Goal: Transaction & Acquisition: Purchase product/service

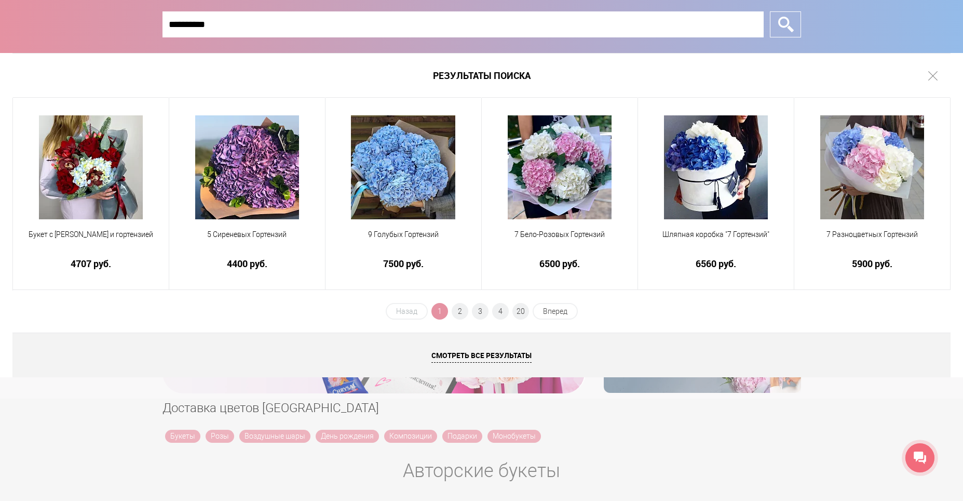
click at [468, 312] on ul "Назад 1 2 3 4 20 Вперед" at bounding box center [482, 315] width 194 height 24
click at [462, 314] on span "2" at bounding box center [460, 311] width 17 height 17
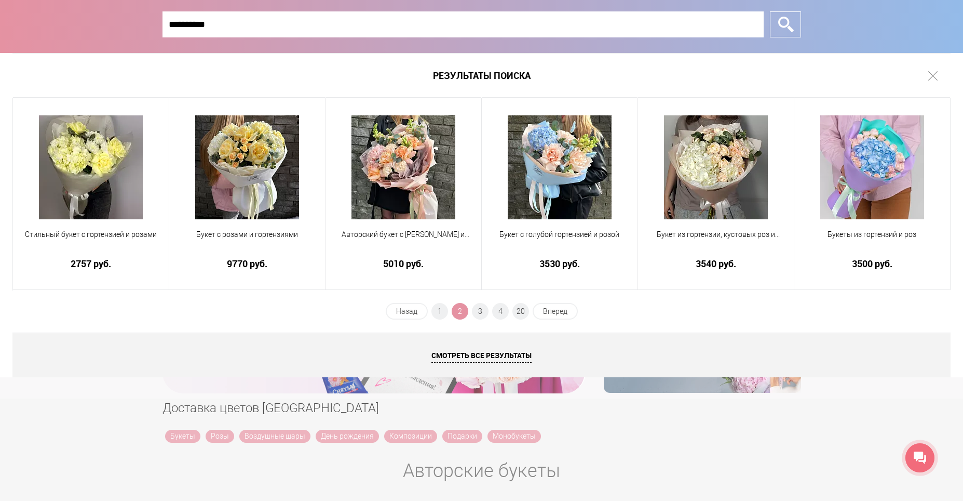
click at [172, 25] on input "*********" at bounding box center [463, 24] width 601 height 26
click at [167, 24] on input "*********" at bounding box center [463, 24] width 601 height 26
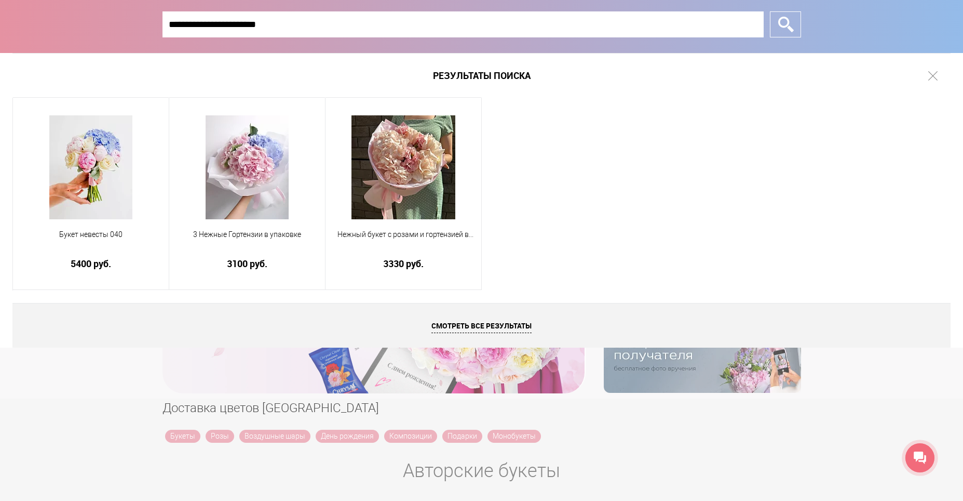
click at [196, 26] on input "**********" at bounding box center [463, 24] width 601 height 26
click at [199, 25] on input "**********" at bounding box center [463, 24] width 601 height 26
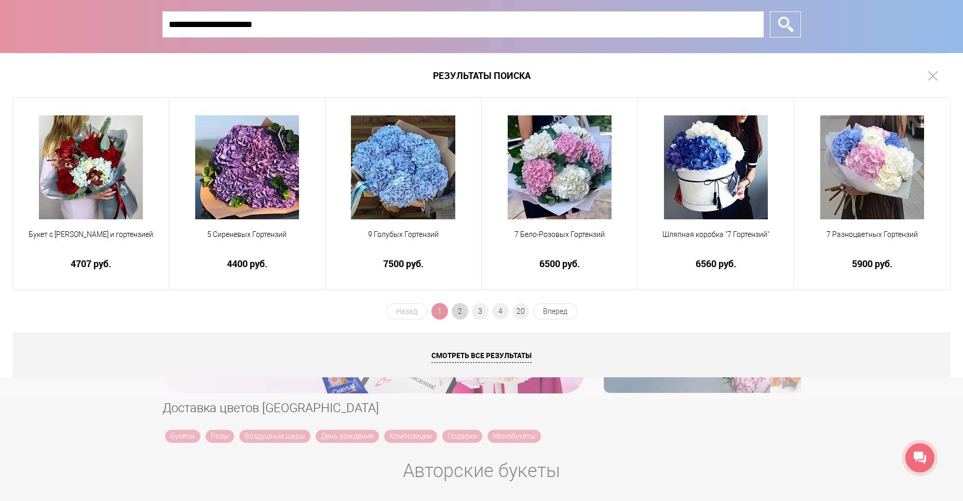
type input "**********"
click at [464, 310] on span "2" at bounding box center [460, 311] width 17 height 17
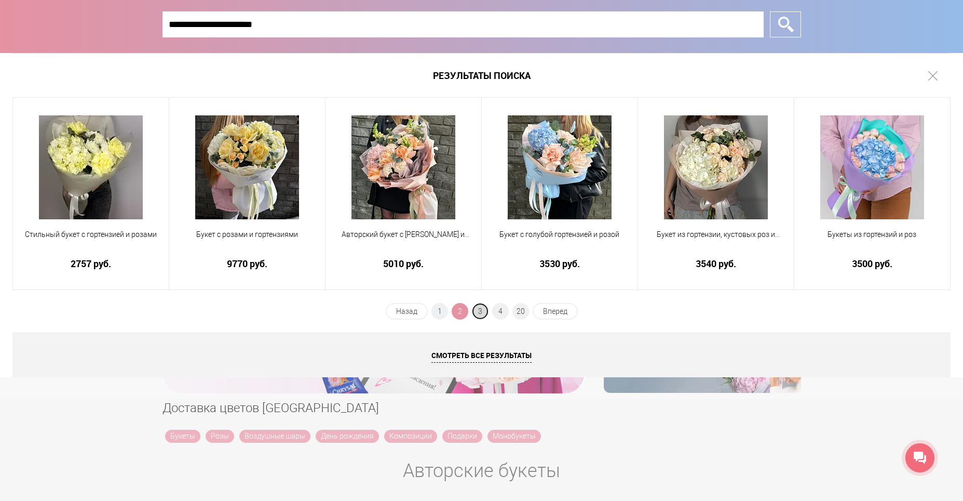
click at [480, 317] on span "3" at bounding box center [480, 311] width 17 height 17
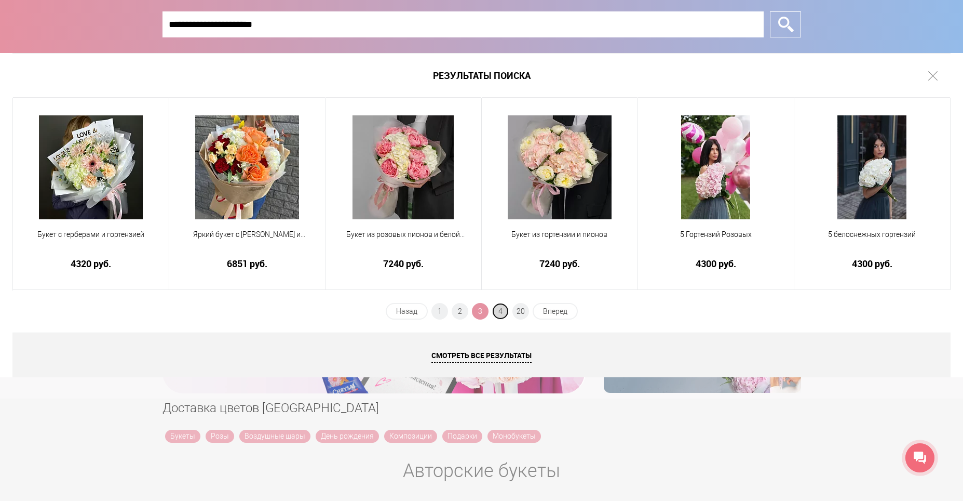
click at [499, 317] on span "4" at bounding box center [500, 311] width 17 height 17
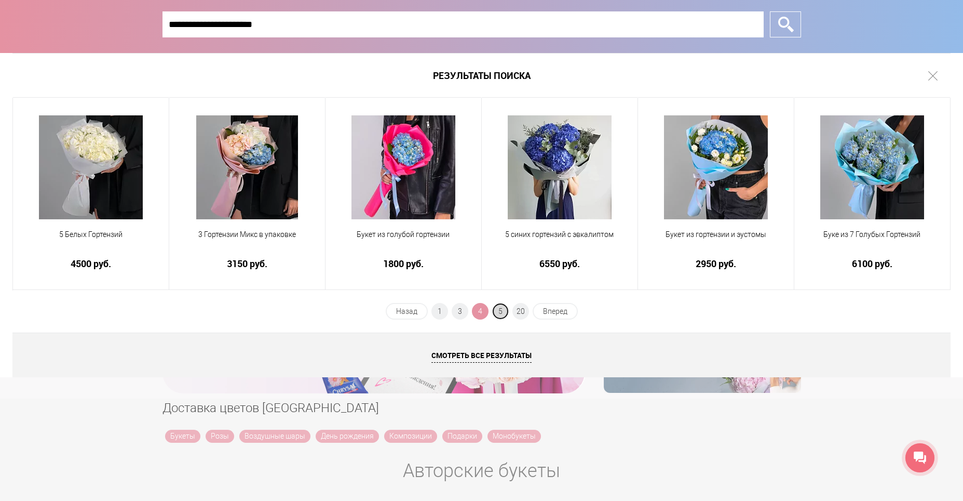
click at [501, 316] on span "5" at bounding box center [500, 311] width 17 height 17
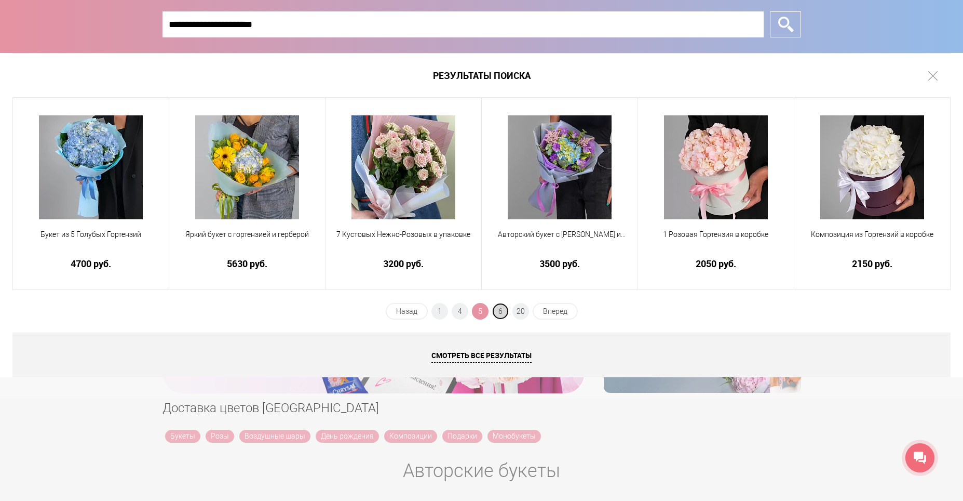
click at [504, 315] on span "6" at bounding box center [500, 311] width 17 height 17
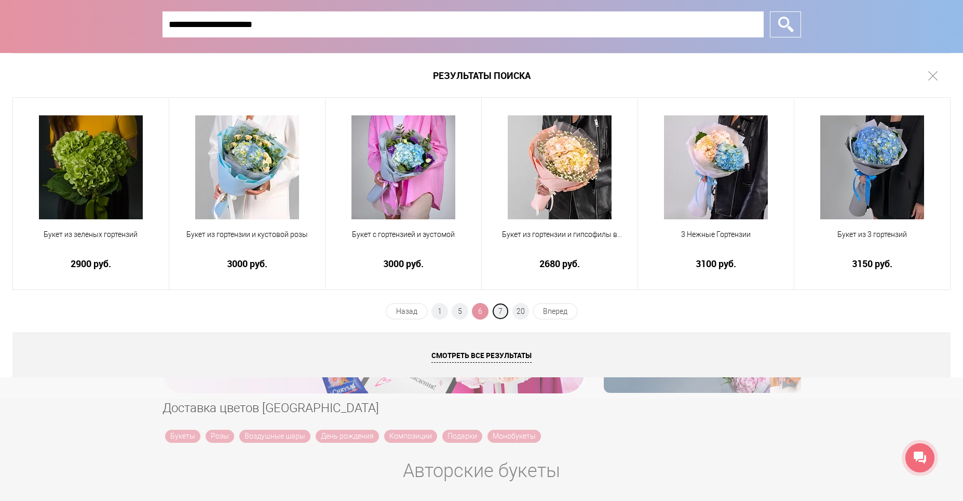
click at [504, 315] on span "7" at bounding box center [500, 311] width 17 height 17
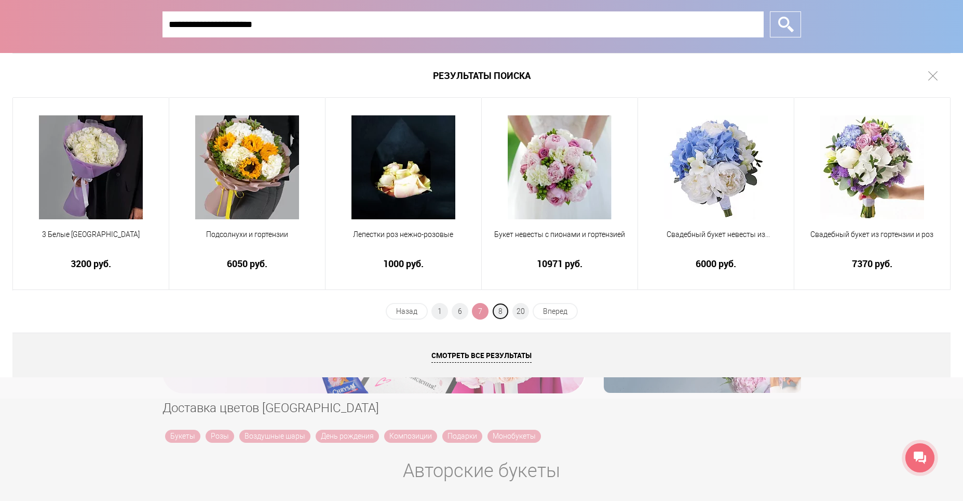
click at [504, 315] on span "8" at bounding box center [500, 311] width 17 height 17
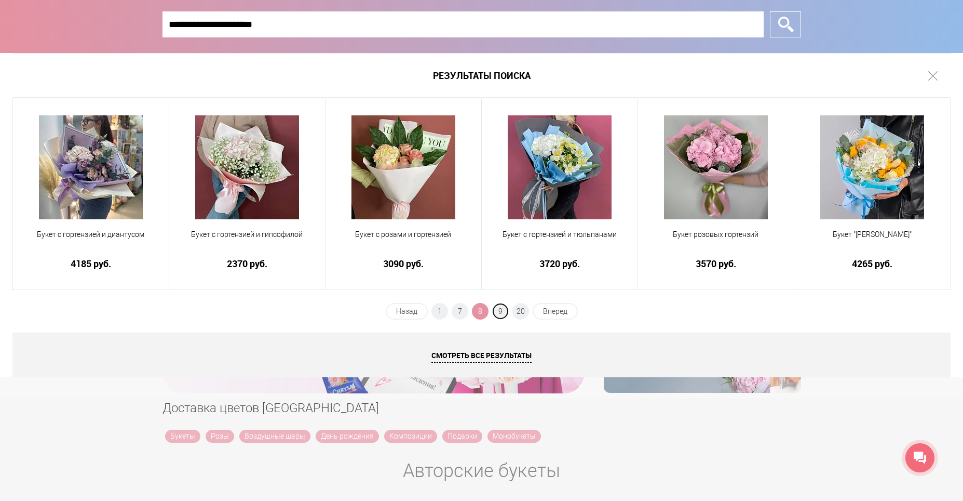
click at [504, 315] on span "9" at bounding box center [500, 311] width 17 height 17
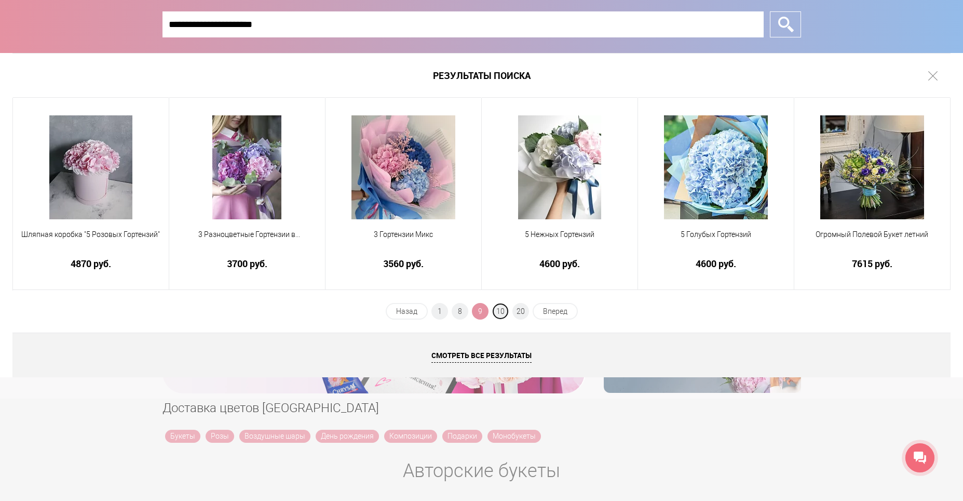
click at [504, 315] on span "10" at bounding box center [500, 311] width 17 height 17
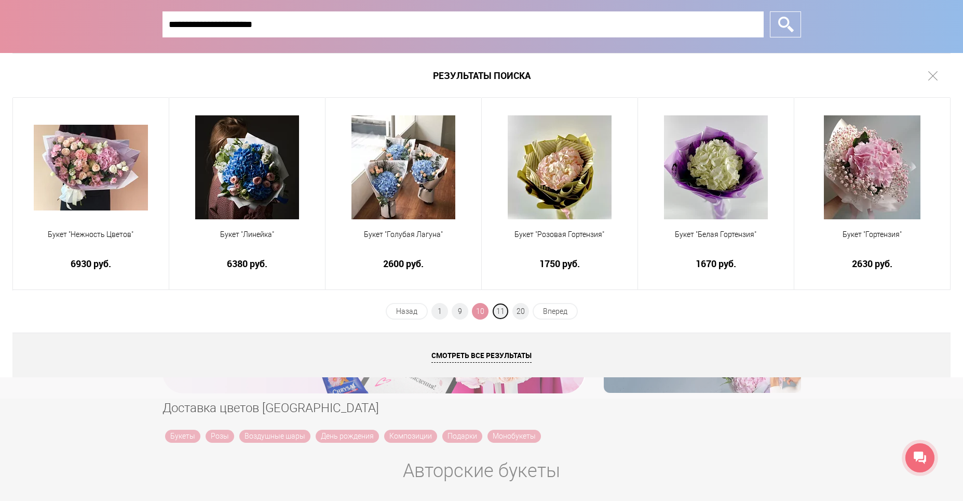
click at [504, 315] on span "11" at bounding box center [500, 311] width 17 height 17
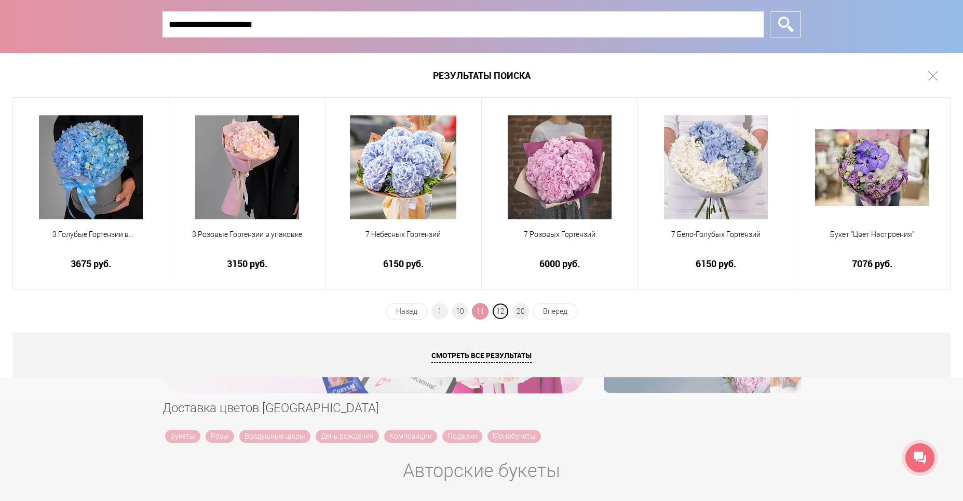
click at [504, 315] on span "12" at bounding box center [500, 311] width 17 height 17
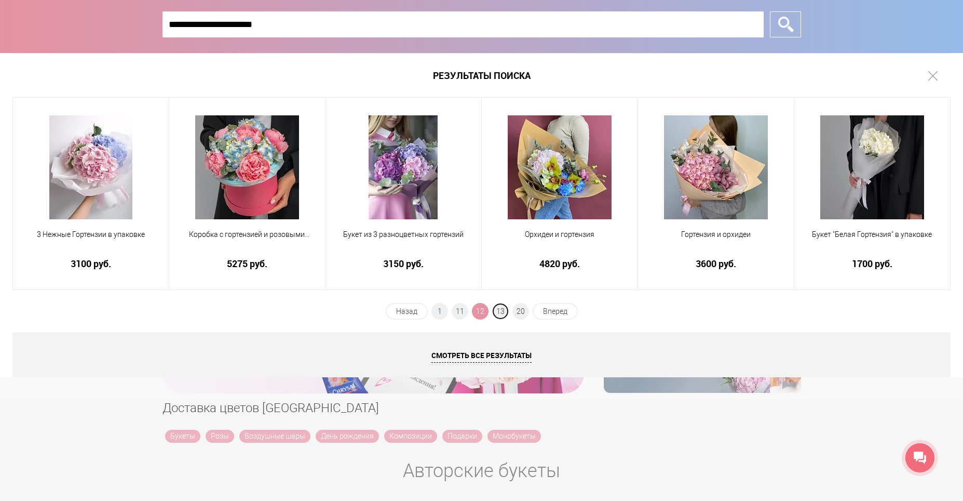
click at [504, 315] on span "13" at bounding box center [500, 311] width 17 height 17
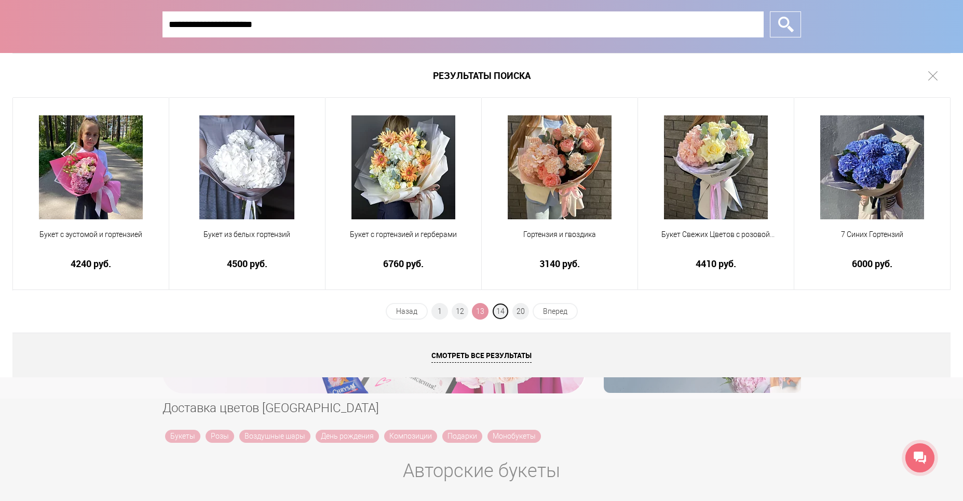
click at [504, 315] on span "14" at bounding box center [500, 311] width 17 height 17
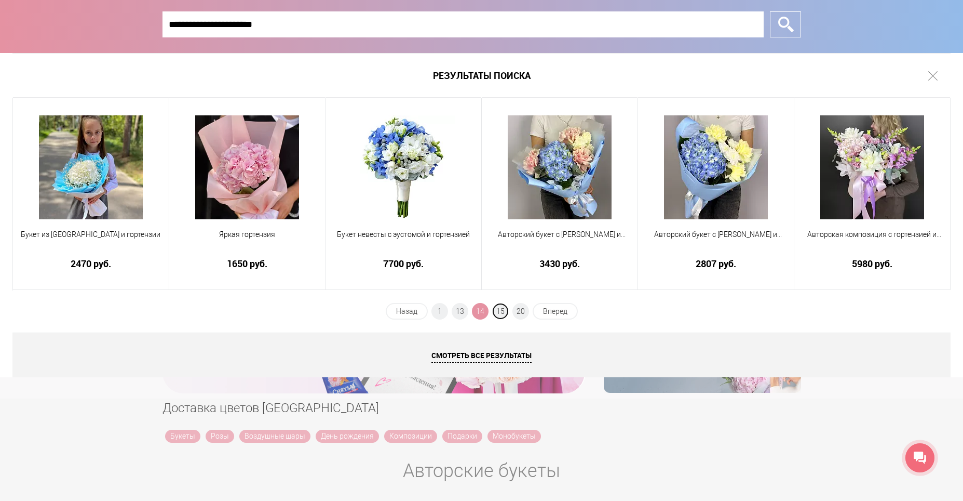
click at [504, 315] on span "15" at bounding box center [500, 311] width 17 height 17
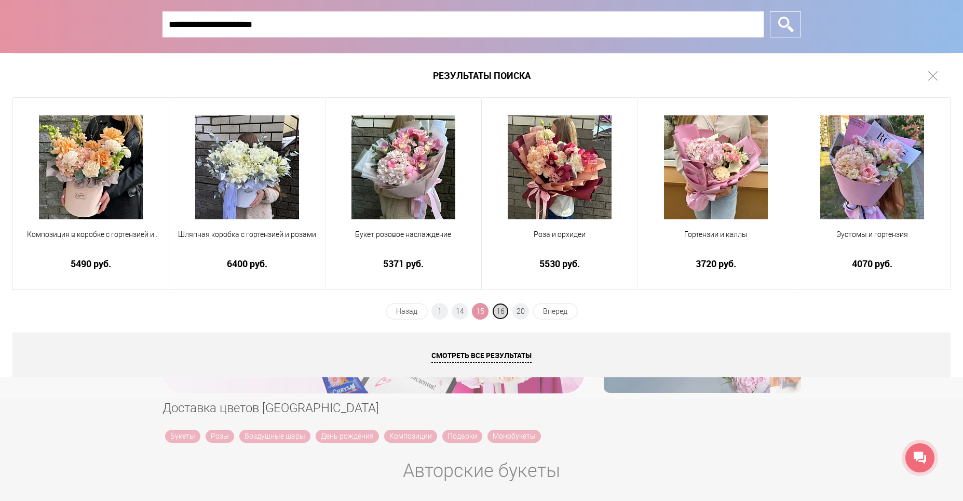
click at [506, 314] on span "16" at bounding box center [500, 311] width 17 height 17
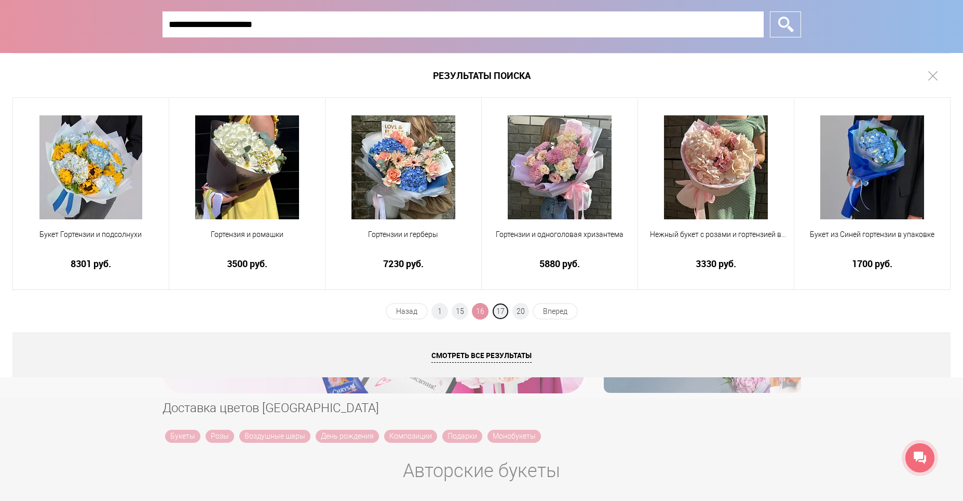
click at [506, 314] on span "17" at bounding box center [500, 311] width 17 height 17
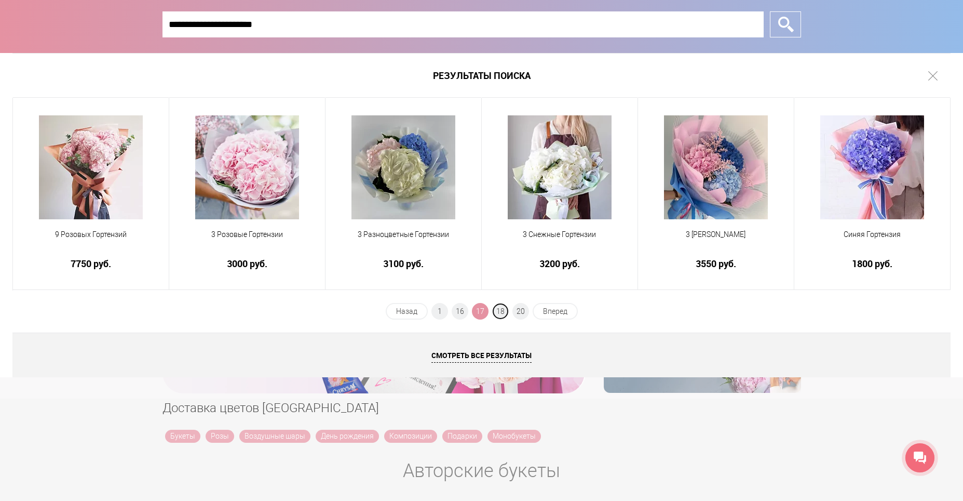
click at [506, 314] on span "18" at bounding box center [500, 311] width 17 height 17
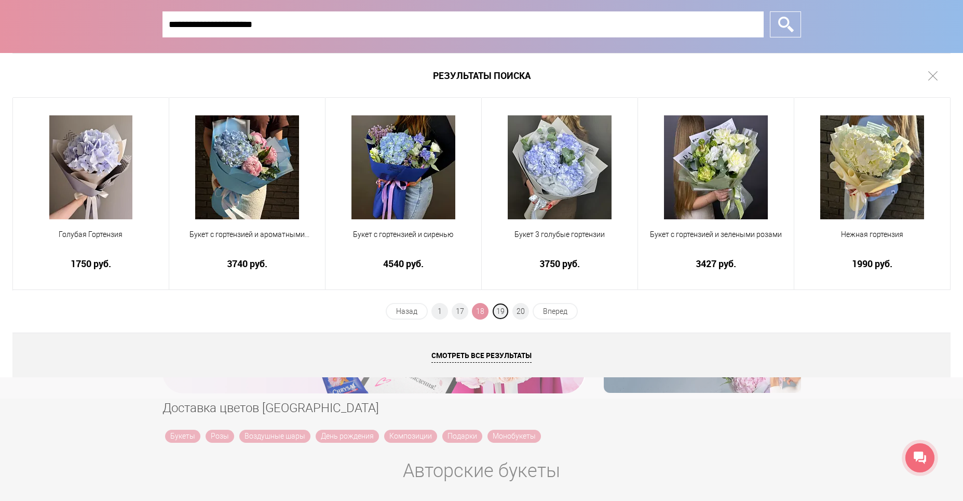
click at [506, 314] on span "19" at bounding box center [500, 311] width 17 height 17
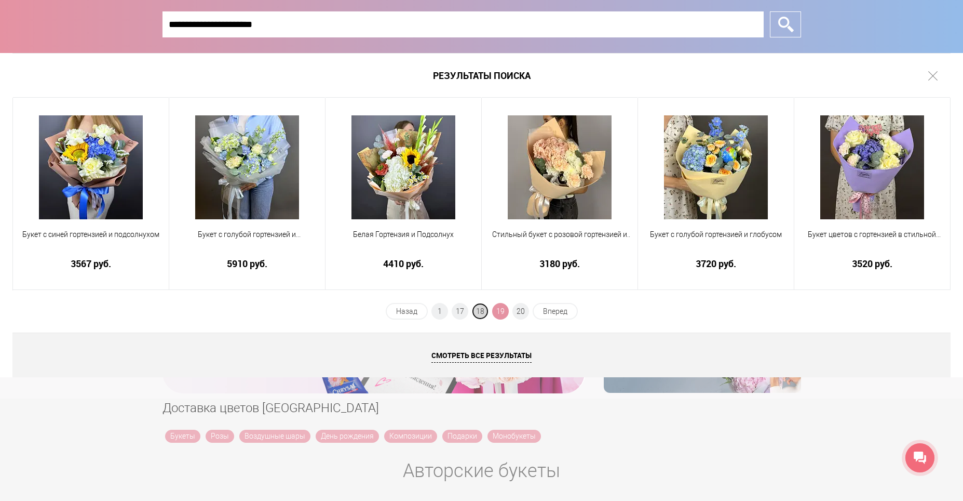
click at [478, 309] on span "18" at bounding box center [480, 311] width 17 height 17
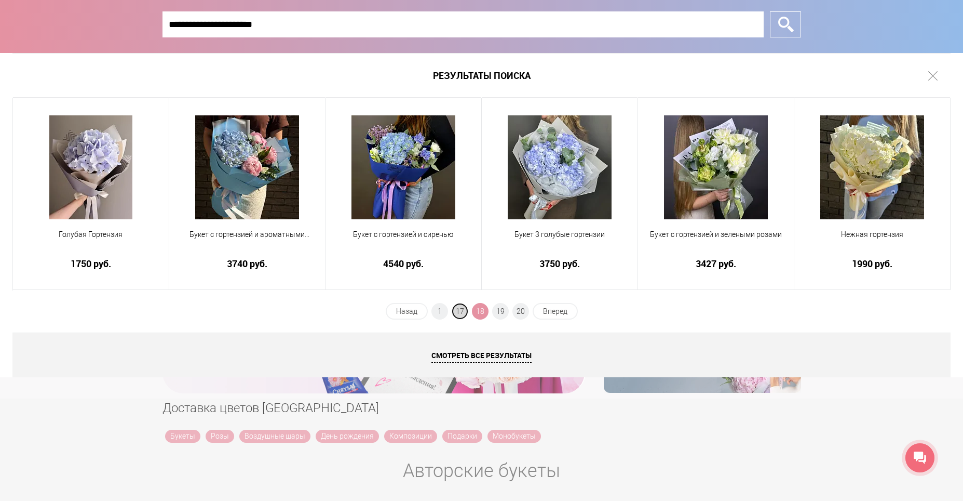
click at [460, 312] on span "17" at bounding box center [460, 311] width 17 height 17
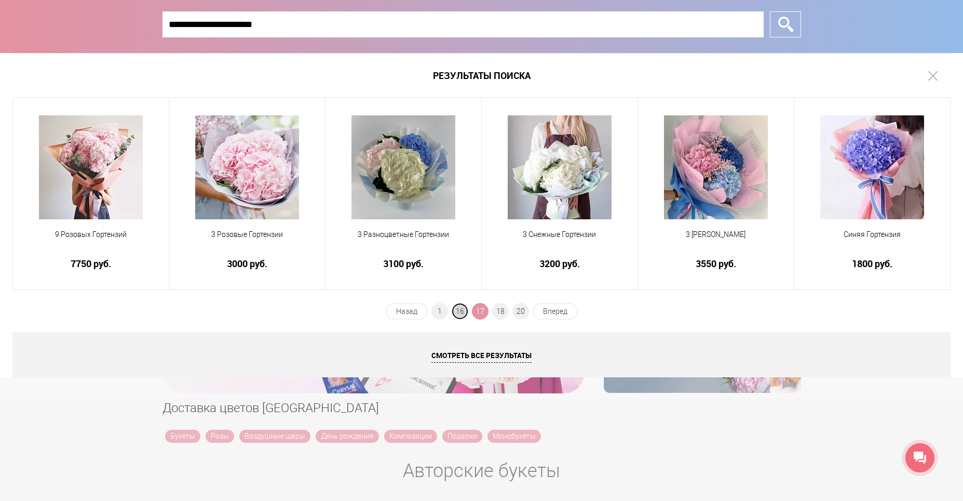
click at [455, 313] on span "16" at bounding box center [460, 311] width 17 height 17
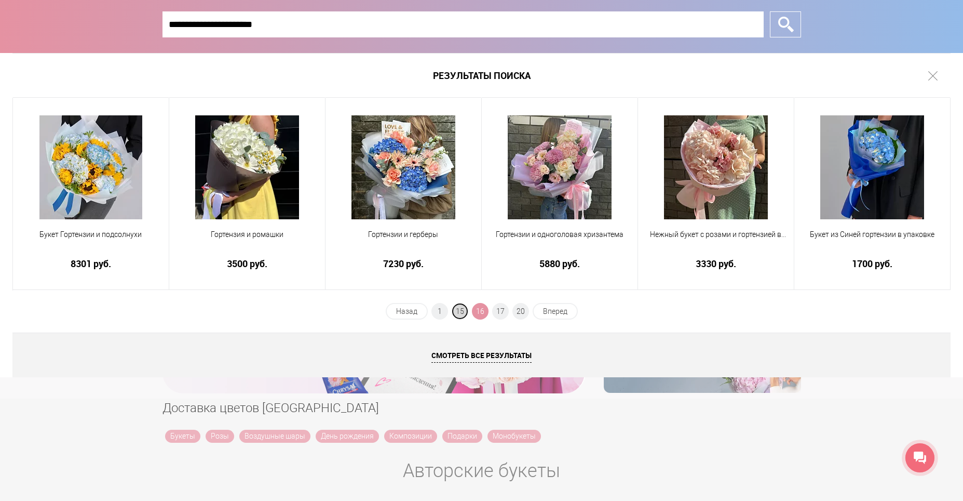
click at [463, 309] on span "15" at bounding box center [460, 311] width 17 height 17
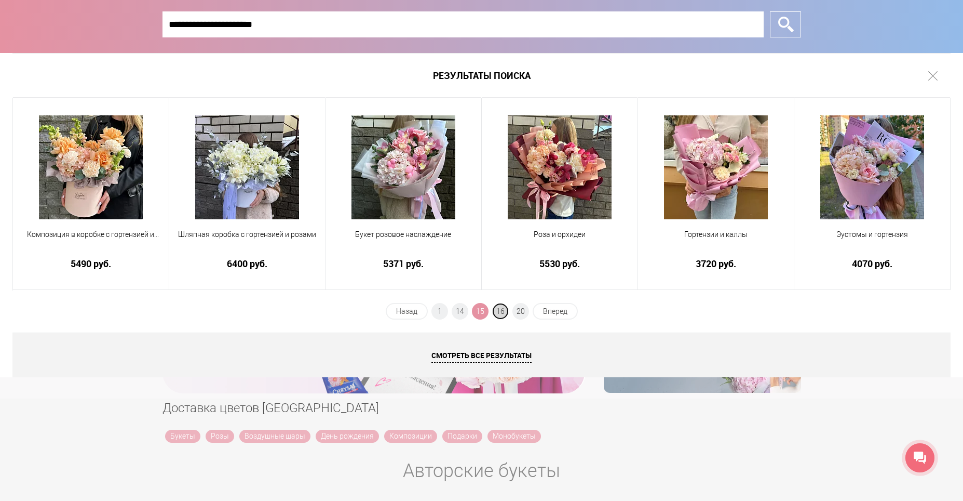
click at [505, 315] on span "16" at bounding box center [500, 311] width 17 height 17
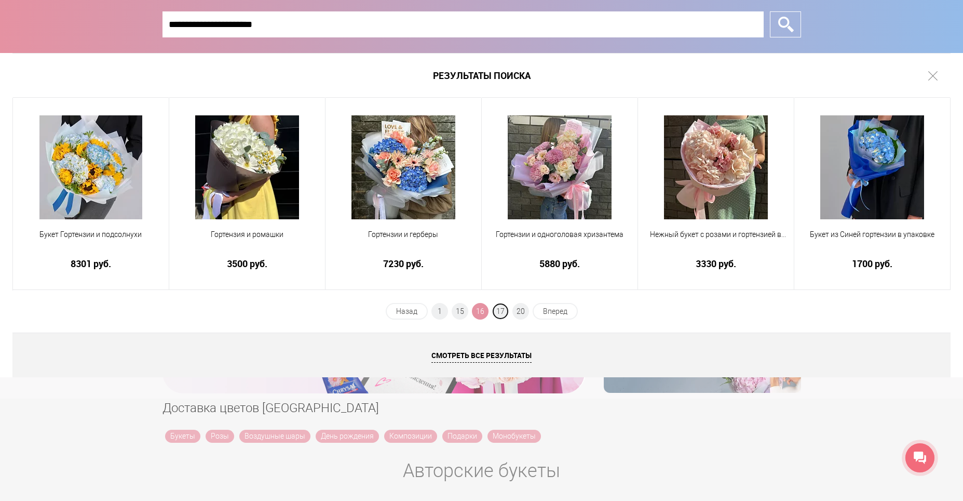
click at [505, 315] on span "17" at bounding box center [500, 311] width 17 height 17
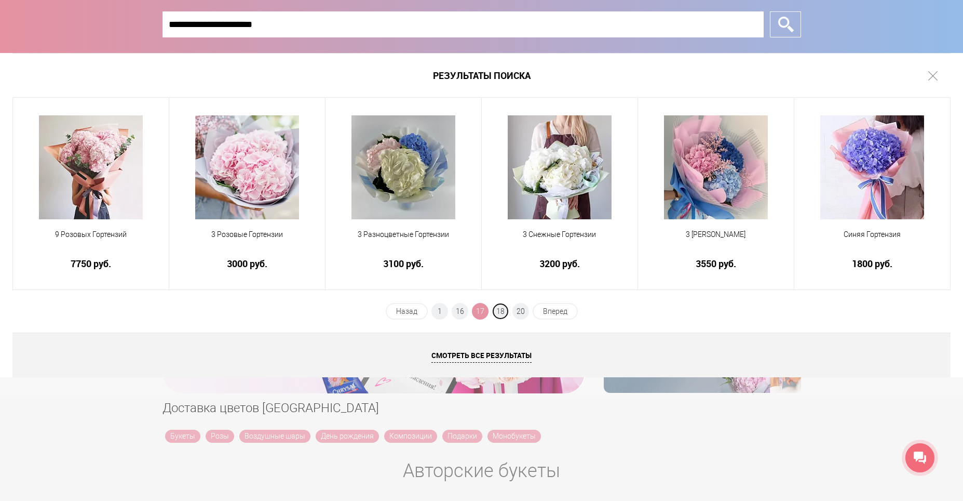
click at [505, 315] on span "18" at bounding box center [500, 311] width 17 height 17
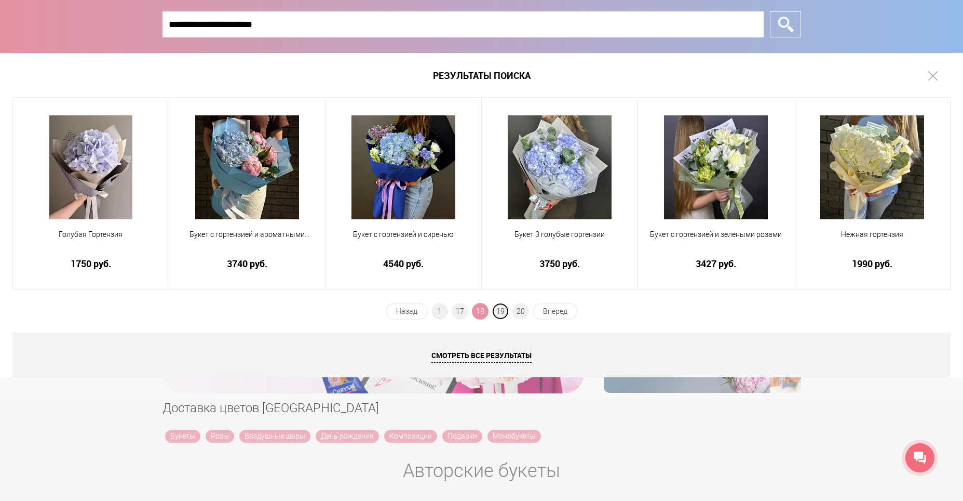
click at [505, 315] on span "19" at bounding box center [500, 311] width 17 height 17
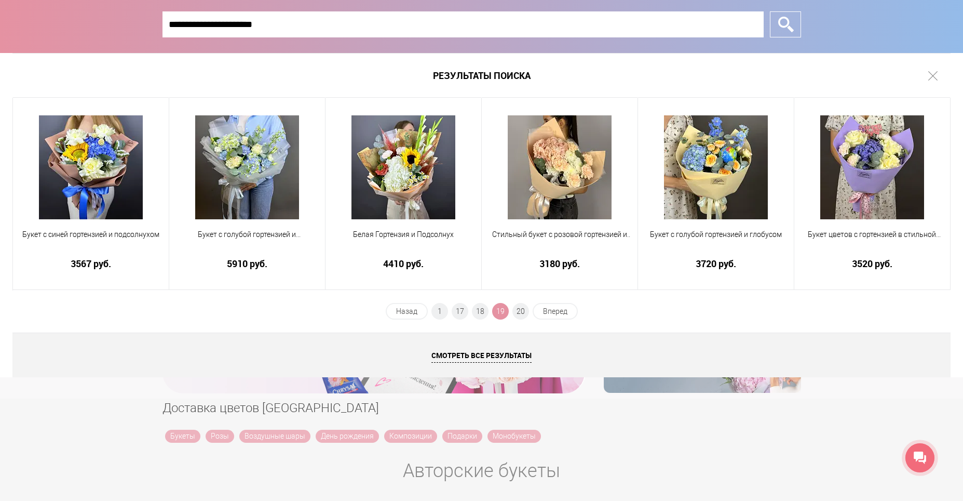
click at [505, 315] on span "19" at bounding box center [500, 311] width 17 height 17
click at [520, 312] on span "20" at bounding box center [521, 311] width 17 height 17
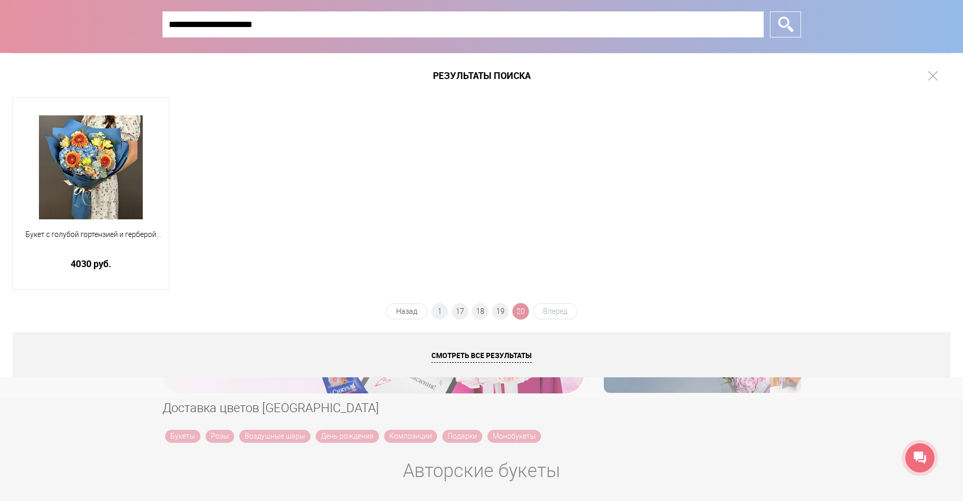
click at [875, 160] on div "Букет с голубой гортензией и герберой мини 4030 руб." at bounding box center [481, 194] width 938 height 193
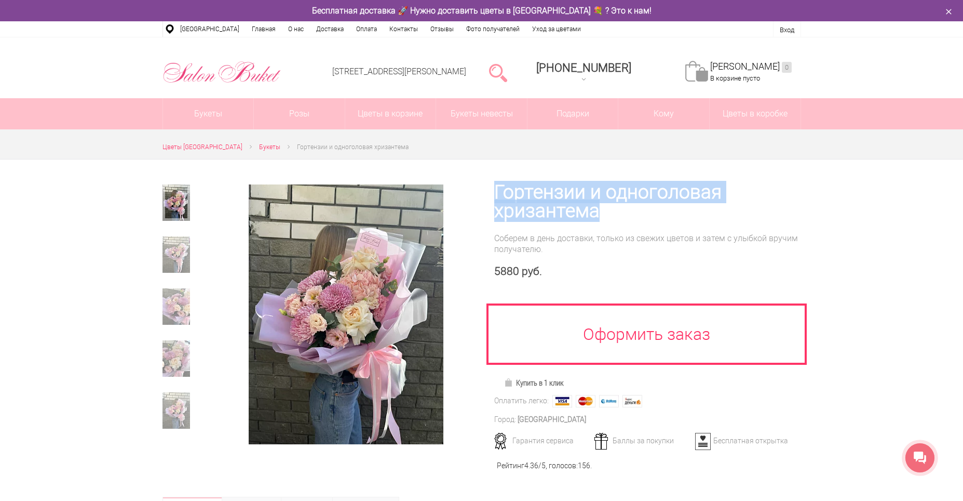
drag, startPoint x: 624, startPoint y: 212, endPoint x: 493, endPoint y: 189, distance: 132.3
click at [493, 189] on div "Гортензии и одноголовая хризантема Соберем в день доставки, только из свежих цв…" at bounding box center [641, 321] width 319 height 324
copy h1 "Гортензии и одноголовая хризантема"
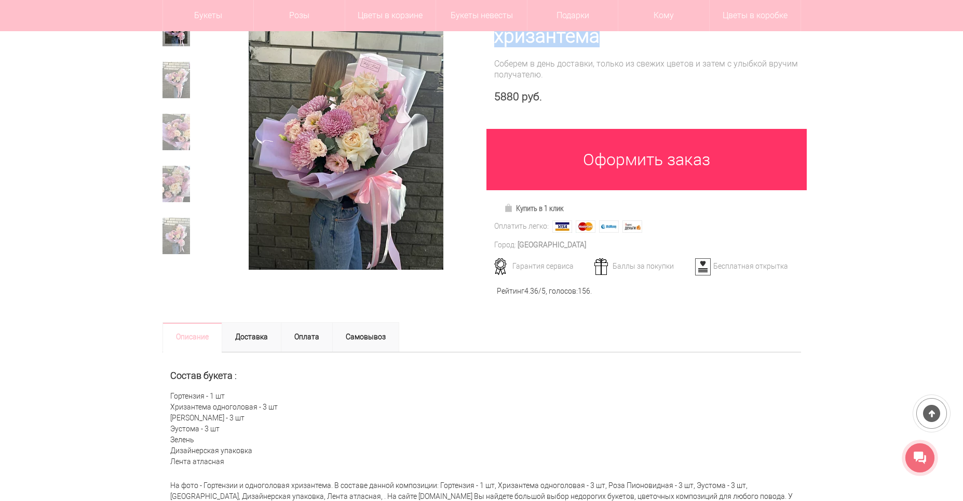
scroll to position [104, 0]
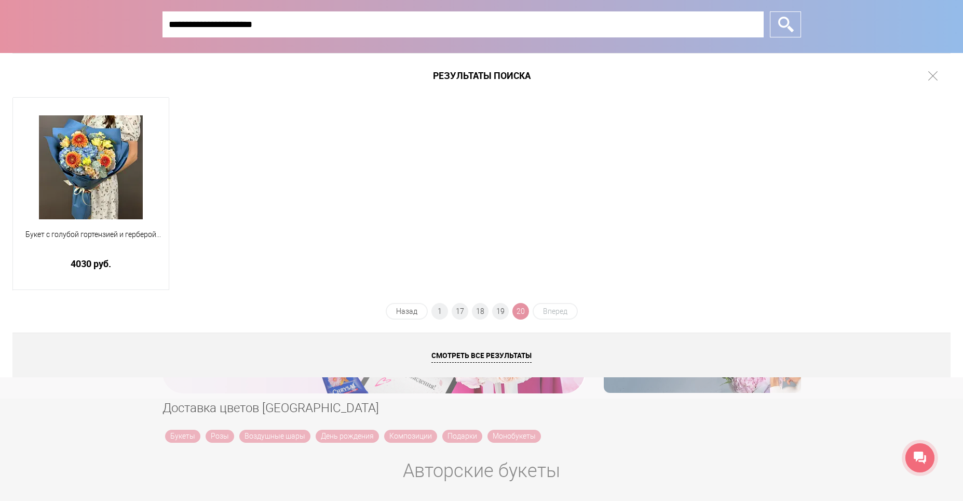
drag, startPoint x: 401, startPoint y: 22, endPoint x: 106, endPoint y: 24, distance: 295.0
click at [106, 24] on div "**********" at bounding box center [481, 26] width 963 height 53
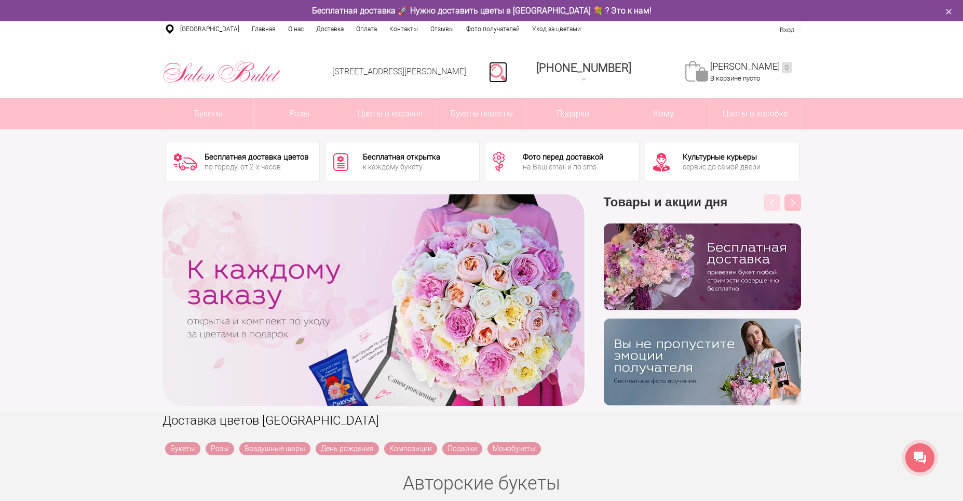
click at [507, 64] on link at bounding box center [498, 72] width 18 height 21
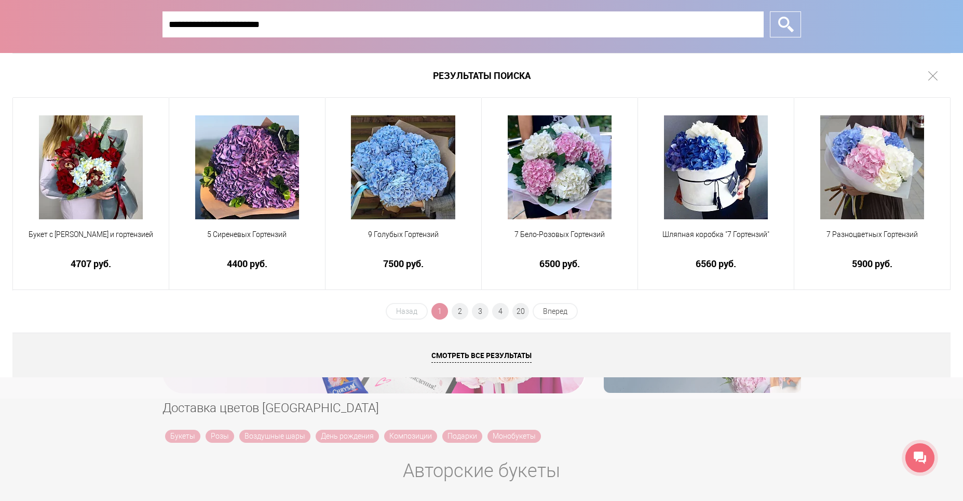
drag, startPoint x: 279, startPoint y: 22, endPoint x: 154, endPoint y: 12, distance: 125.6
click at [154, 12] on div "**********" at bounding box center [481, 26] width 963 height 53
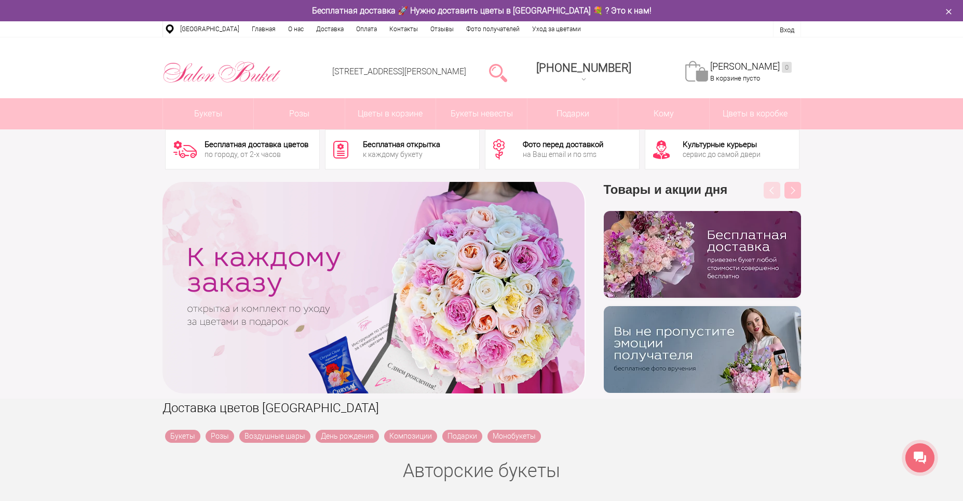
click at [951, 8] on icon "button" at bounding box center [949, 12] width 12 height 12
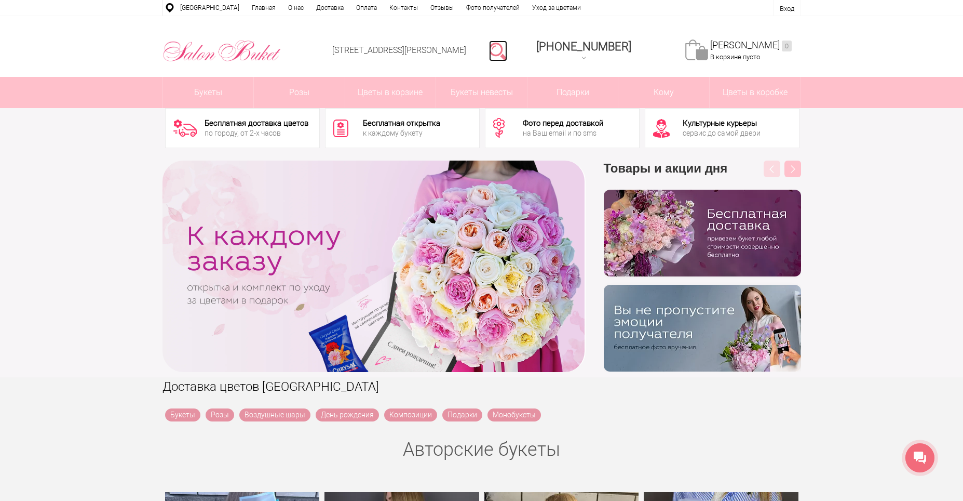
click at [507, 45] on link at bounding box center [498, 51] width 18 height 21
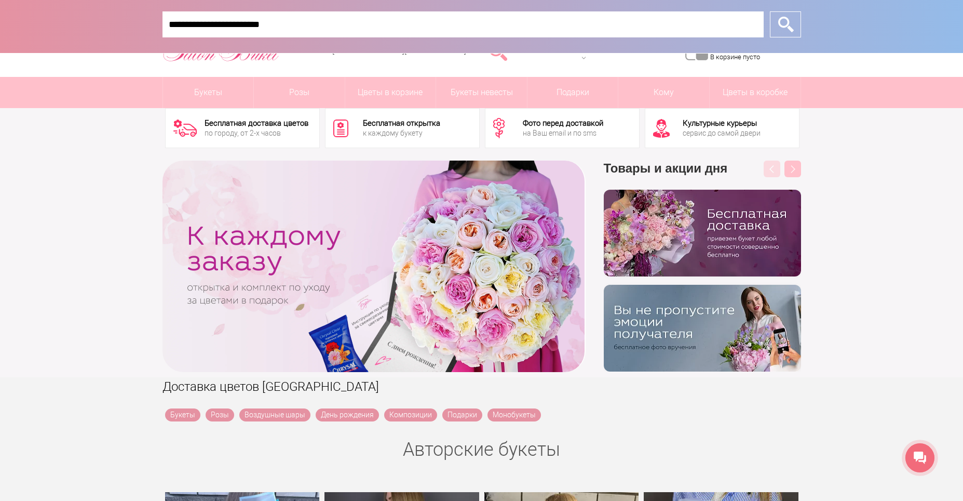
click at [281, 22] on input "**********" at bounding box center [463, 24] width 601 height 26
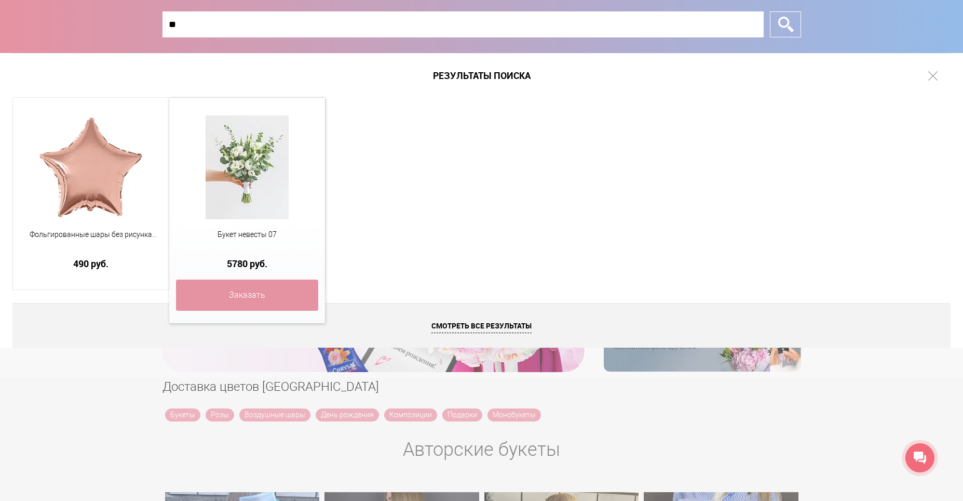
type input "**"
click at [255, 191] on img at bounding box center [247, 167] width 83 height 104
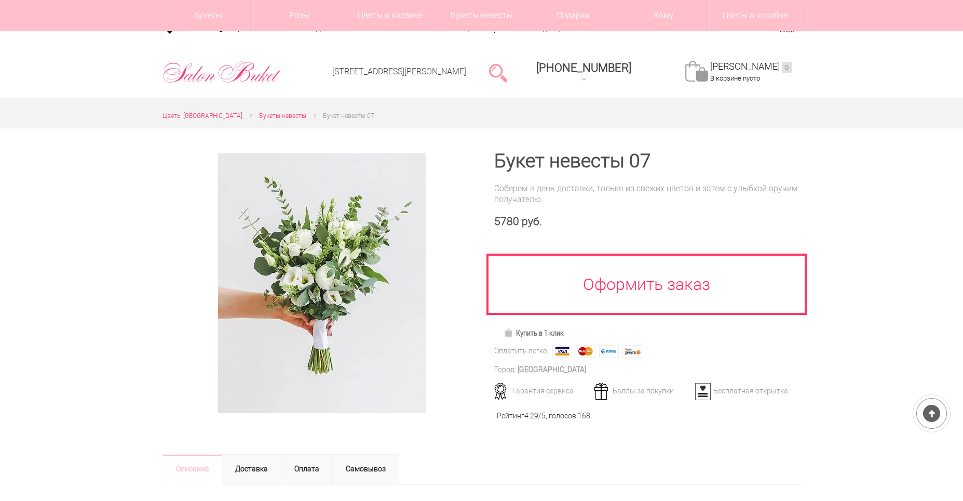
scroll to position [156, 0]
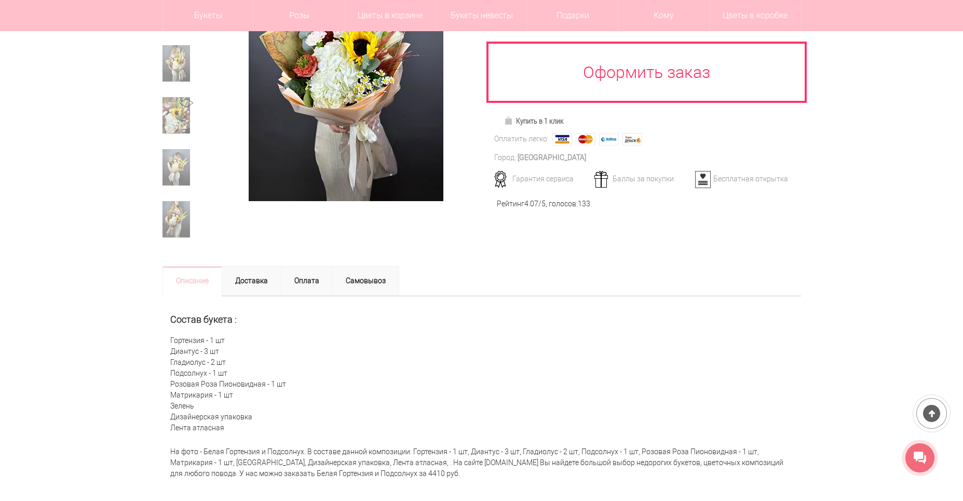
scroll to position [260, 0]
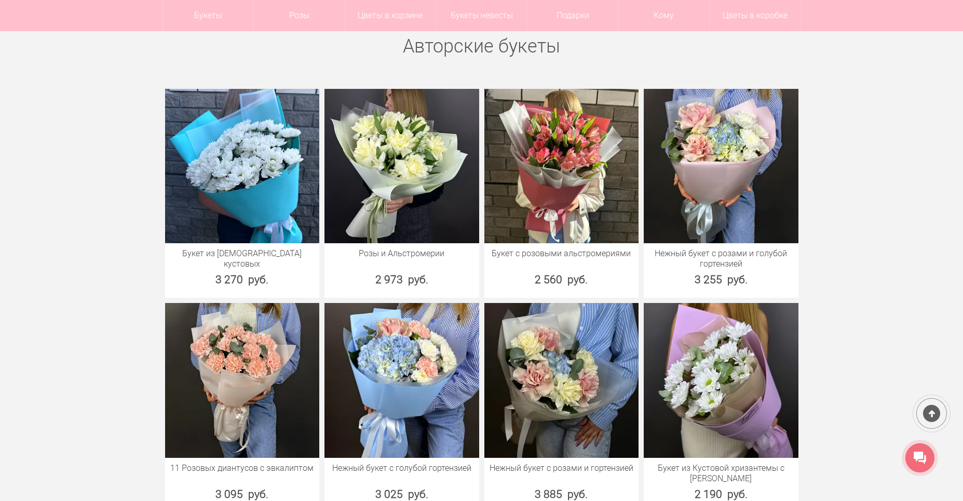
scroll to position [415, 0]
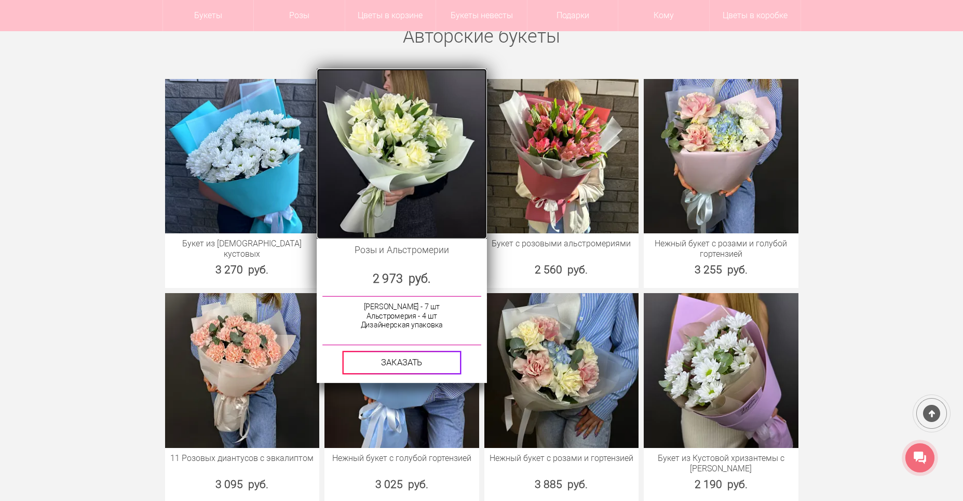
click at [436, 164] on img at bounding box center [402, 153] width 170 height 170
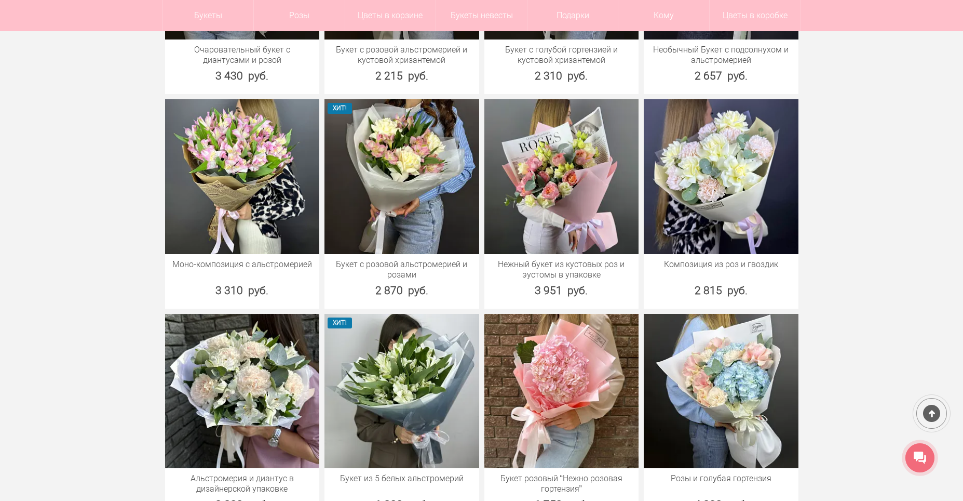
scroll to position [1039, 0]
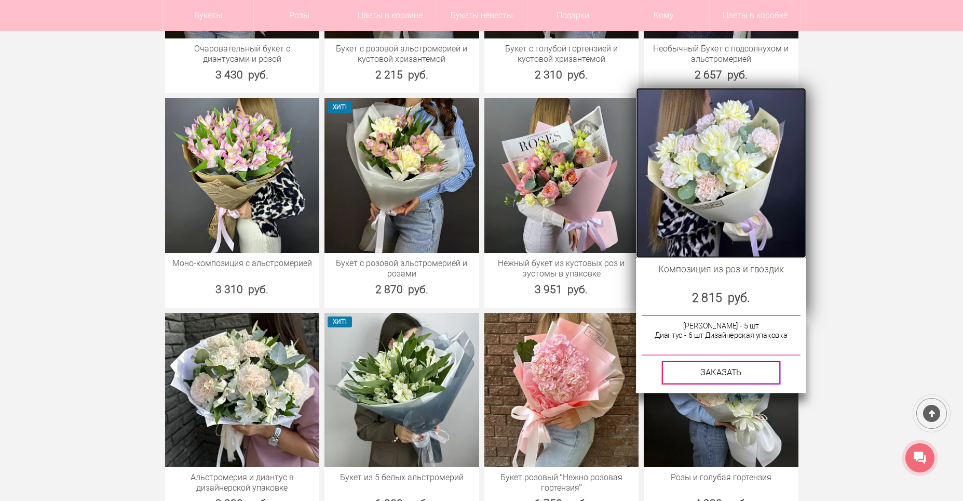
click at [762, 158] on img at bounding box center [721, 173] width 170 height 170
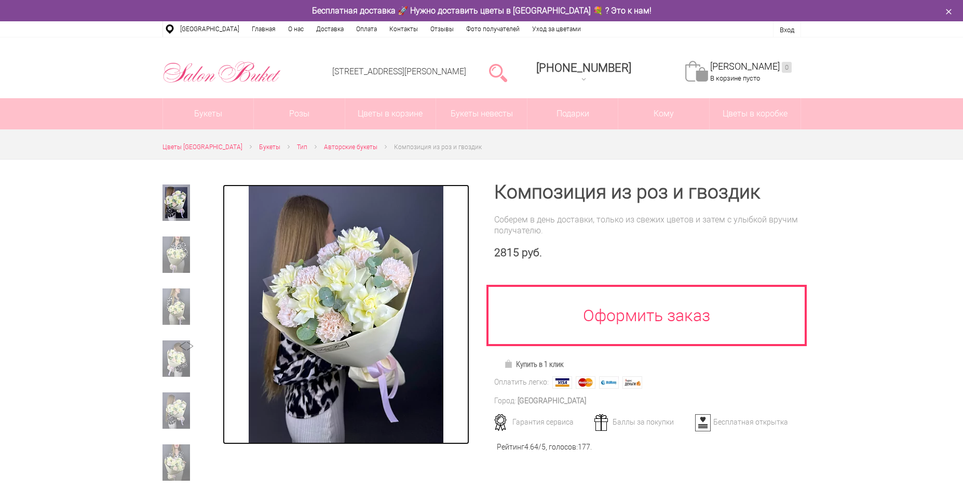
drag, startPoint x: 0, startPoint y: 0, endPoint x: 428, endPoint y: 270, distance: 506.0
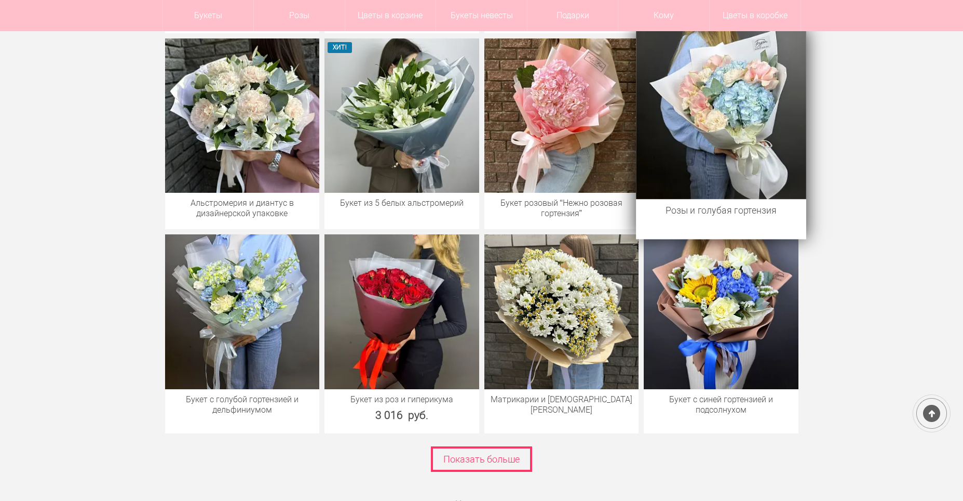
scroll to position [1335, 0]
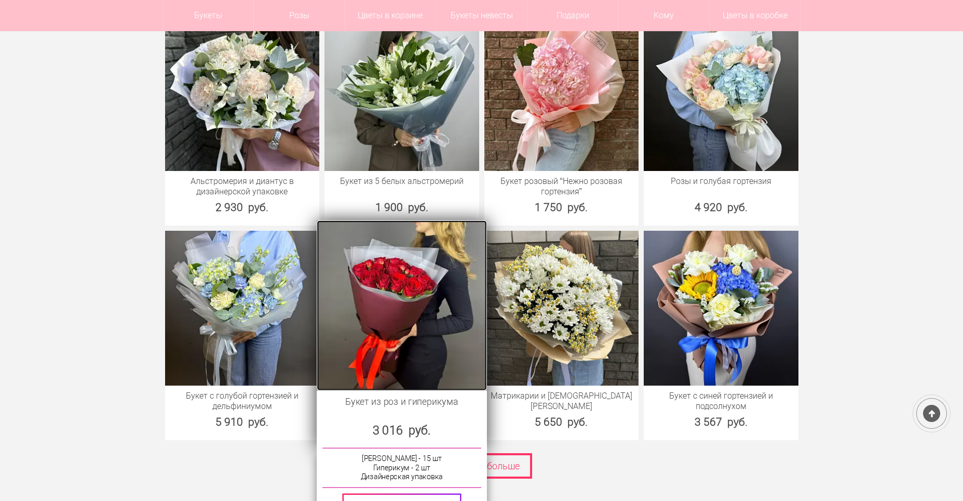
click at [441, 310] on img at bounding box center [402, 305] width 170 height 170
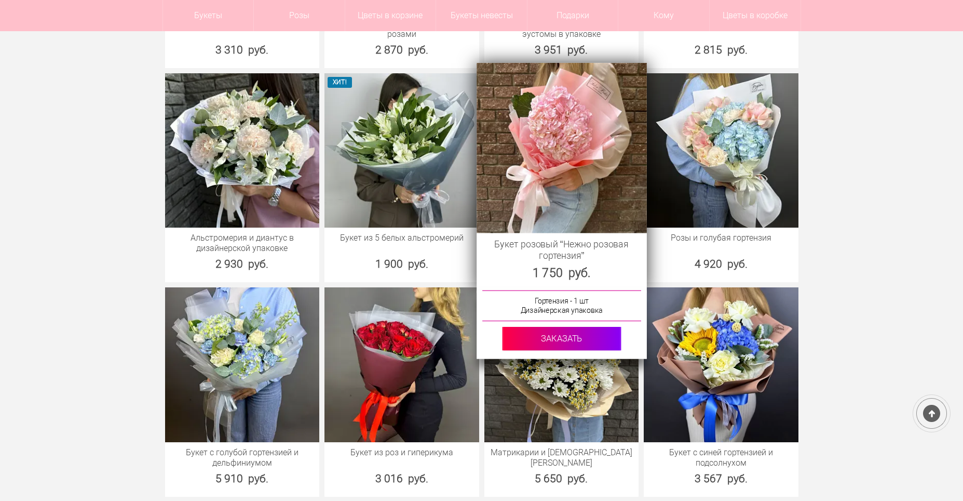
scroll to position [1397, 0]
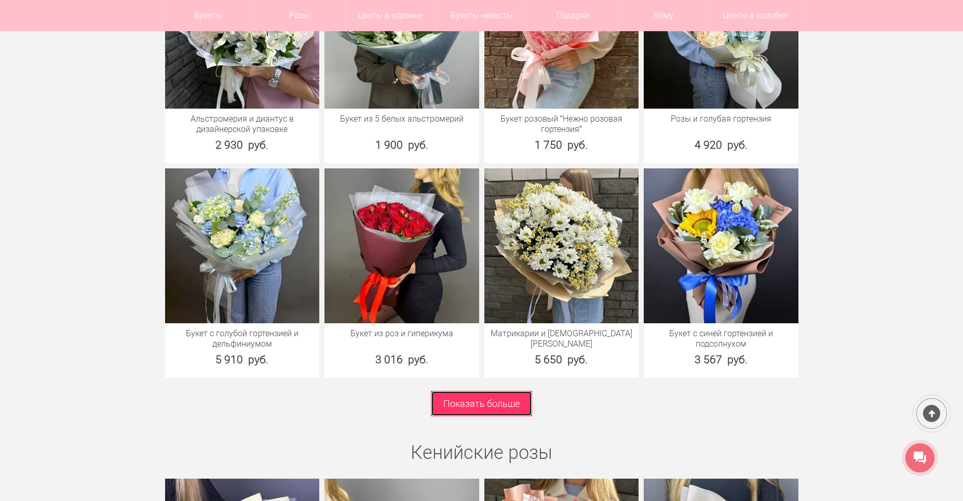
click at [452, 406] on link "Показать больше" at bounding box center [481, 403] width 101 height 25
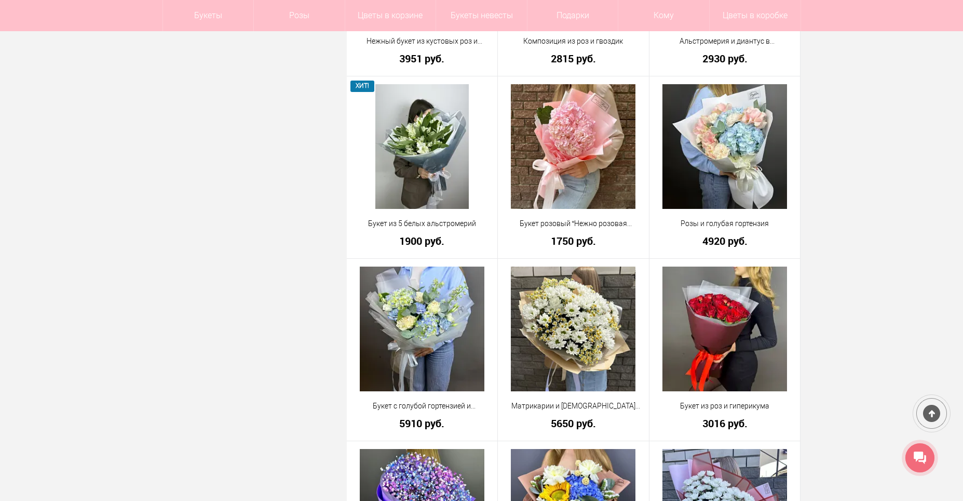
scroll to position [1195, 0]
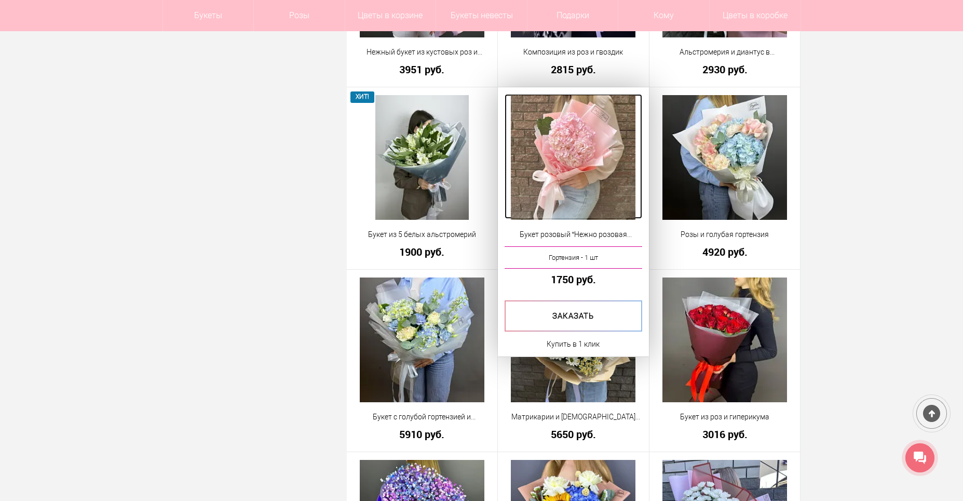
click at [607, 134] on img at bounding box center [573, 157] width 125 height 125
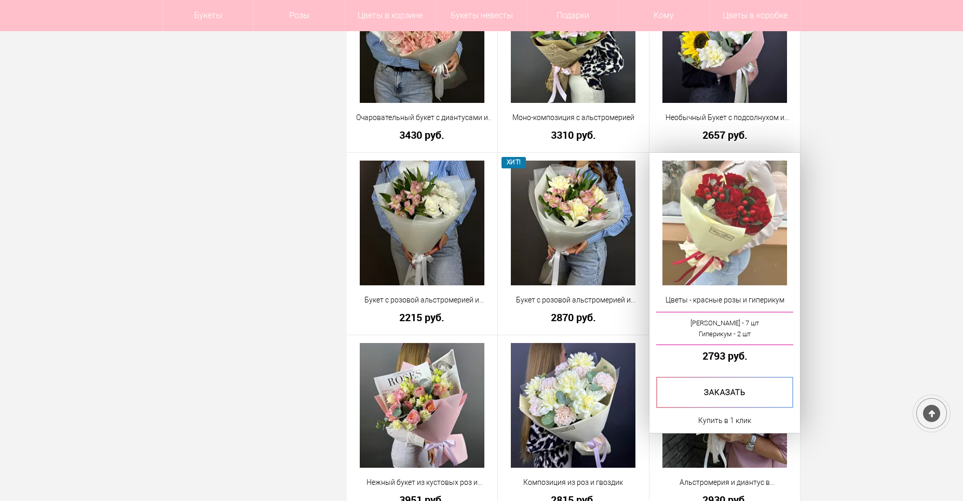
scroll to position [758, 0]
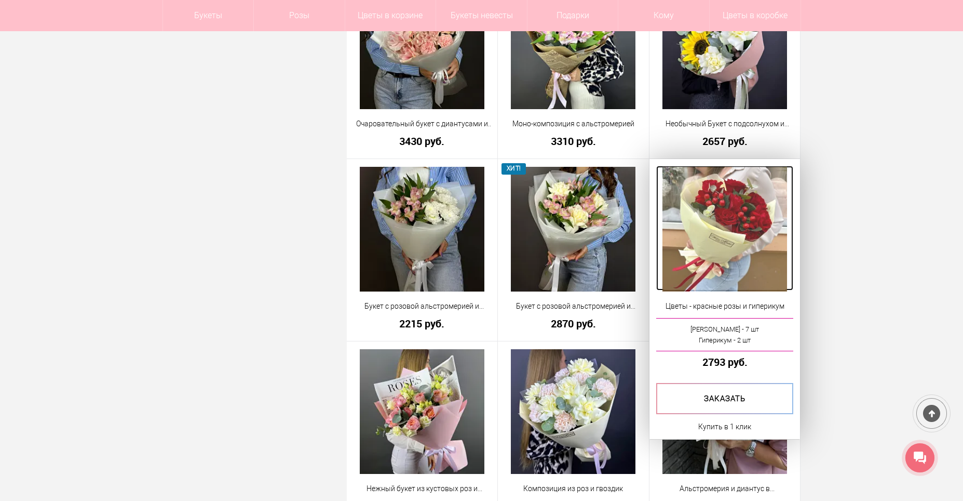
click at [745, 216] on img at bounding box center [725, 229] width 125 height 125
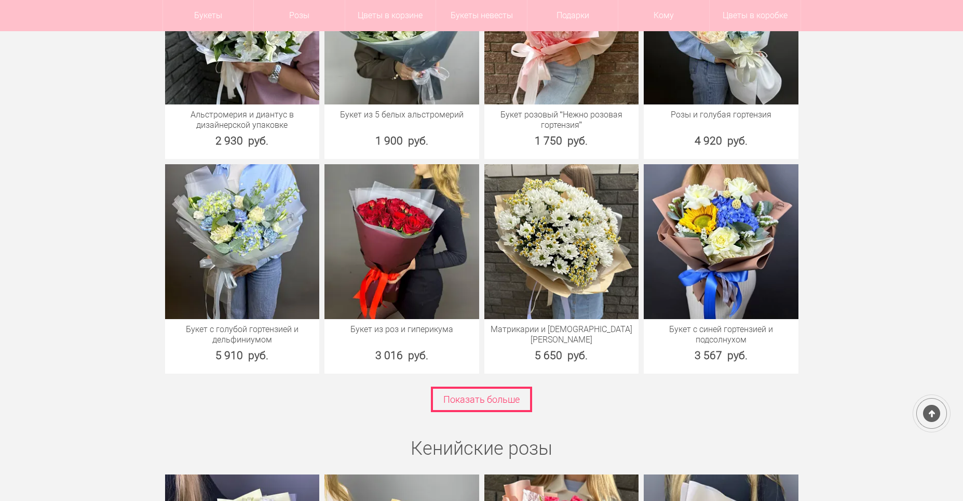
scroll to position [1402, 0]
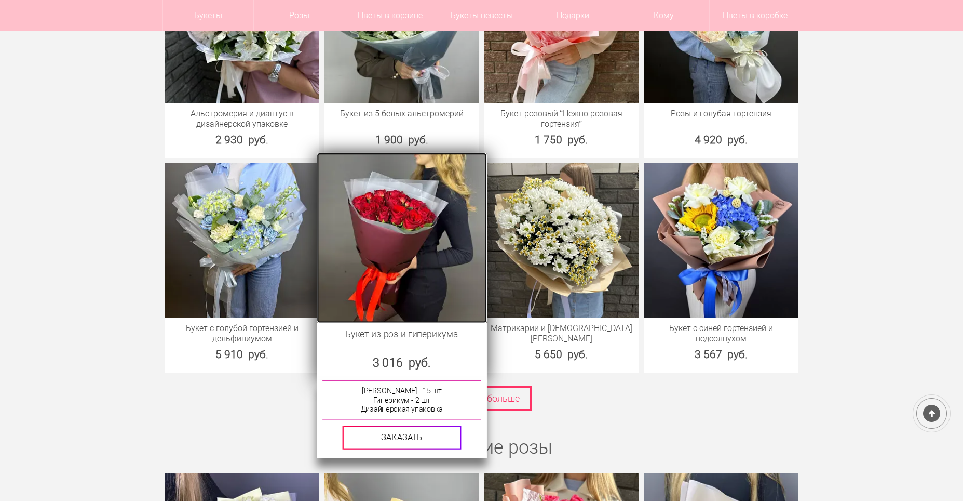
click at [421, 246] on img at bounding box center [402, 238] width 170 height 170
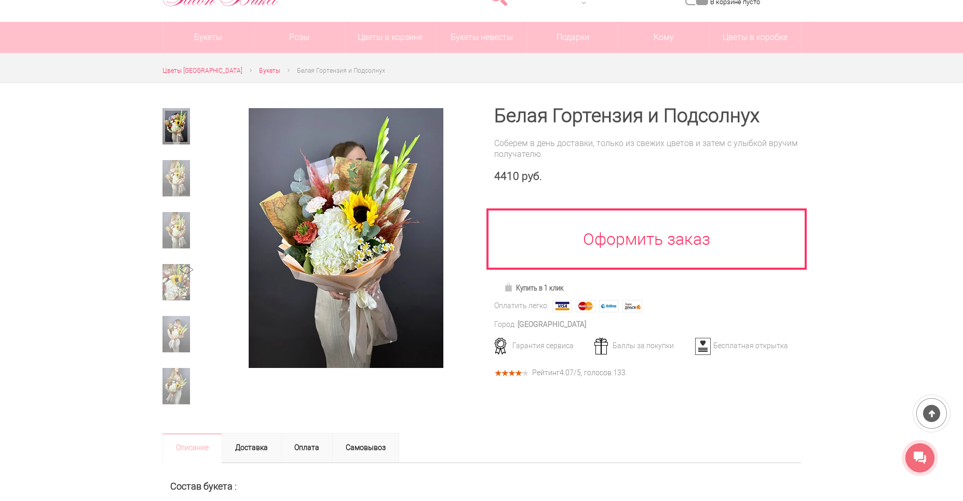
scroll to position [52, 0]
